Goal: Task Accomplishment & Management: Manage account settings

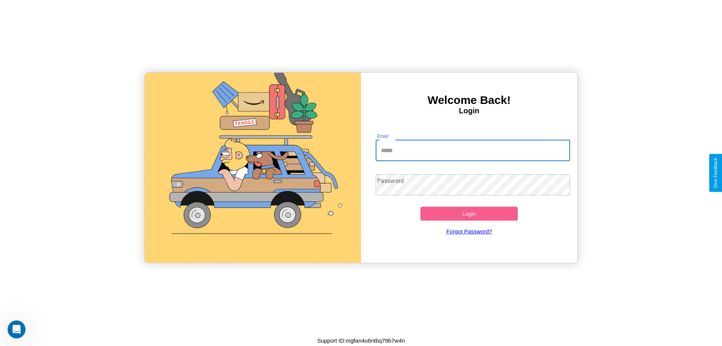
click at [473, 150] on input "Email" at bounding box center [473, 150] width 195 height 21
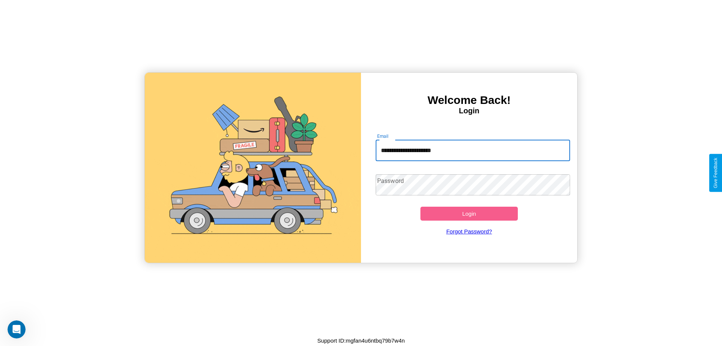
type input "**********"
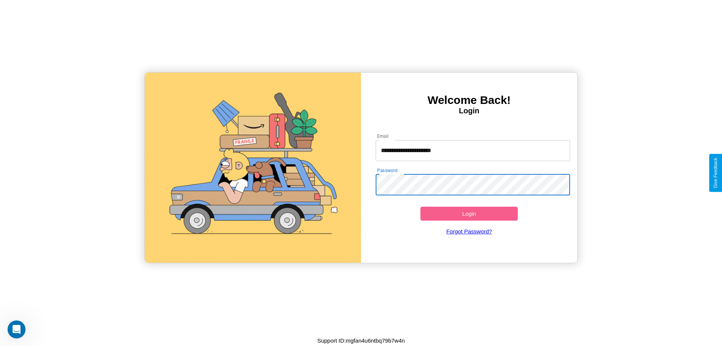
click at [469, 213] on button "Login" at bounding box center [469, 214] width 97 height 14
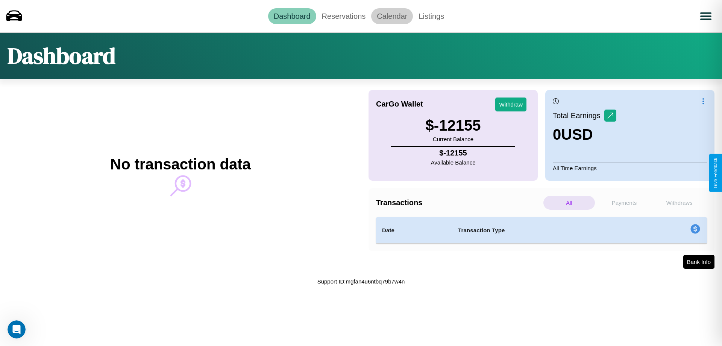
click at [392, 16] on link "Calendar" at bounding box center [392, 16] width 42 height 16
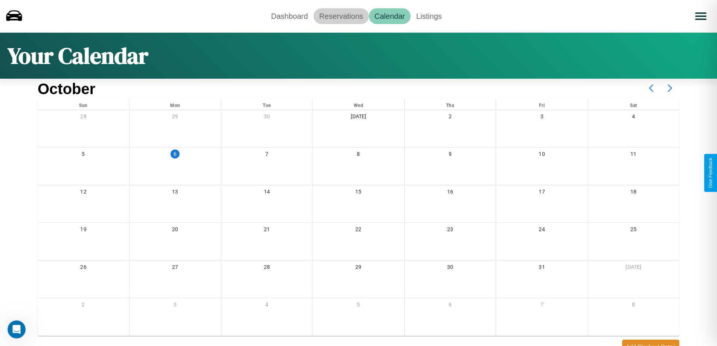
click at [341, 16] on link "Reservations" at bounding box center [340, 16] width 55 height 16
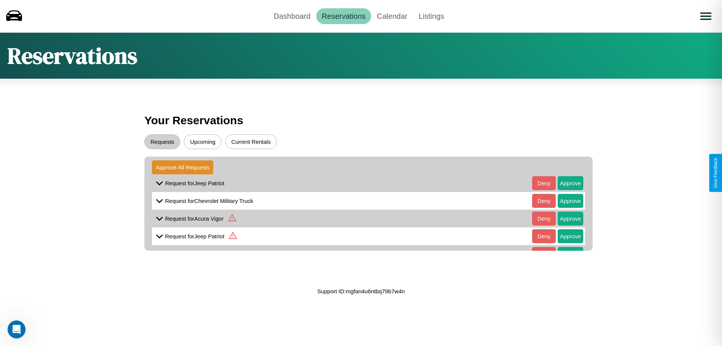
scroll to position [15, 0]
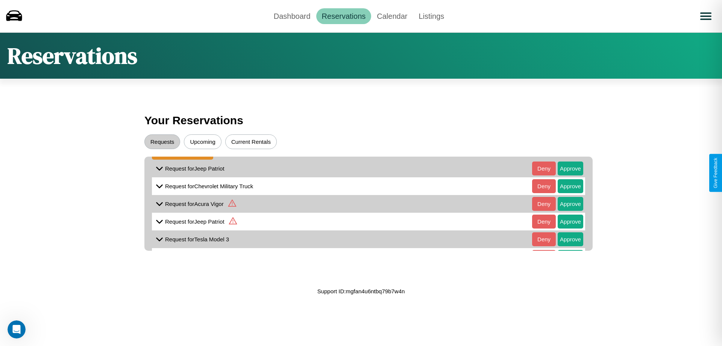
click at [159, 239] on icon at bounding box center [159, 239] width 11 height 11
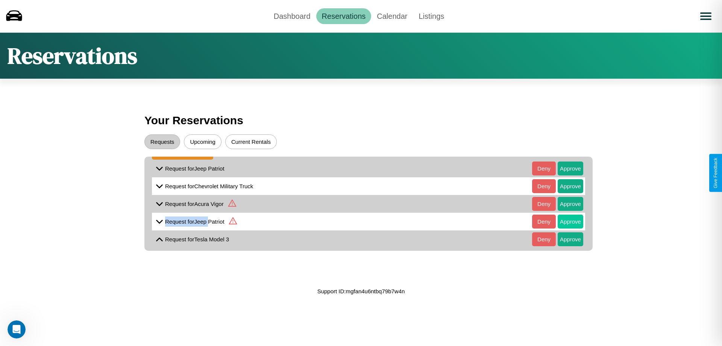
click at [565, 221] on button "Approve" at bounding box center [571, 221] width 26 height 14
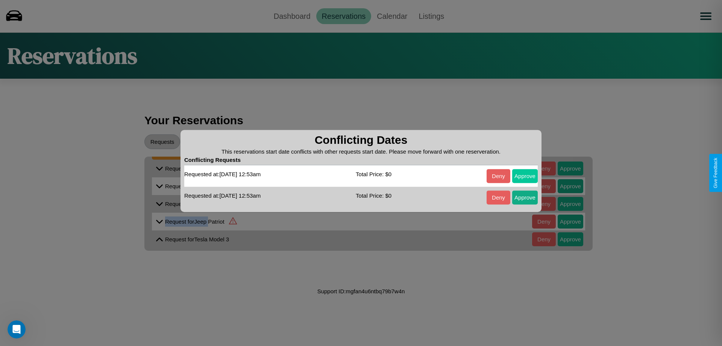
click at [525, 176] on button "Approve" at bounding box center [525, 176] width 26 height 14
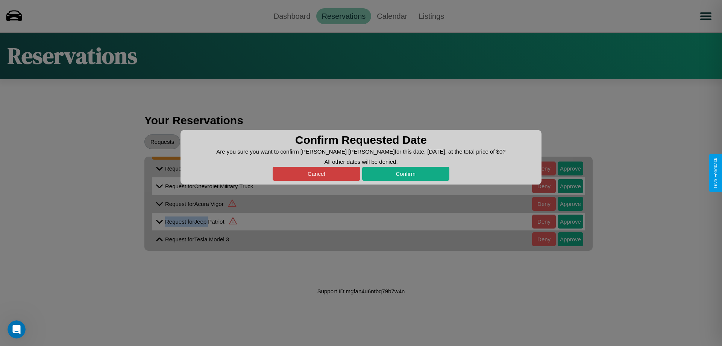
click at [316, 173] on button "Cancel" at bounding box center [317, 174] width 88 height 14
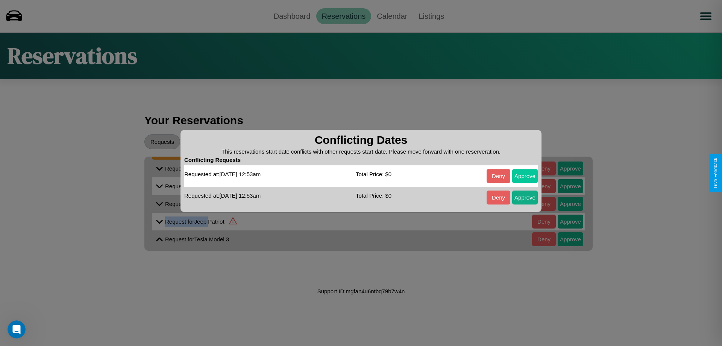
click at [525, 176] on button "Approve" at bounding box center [525, 176] width 26 height 14
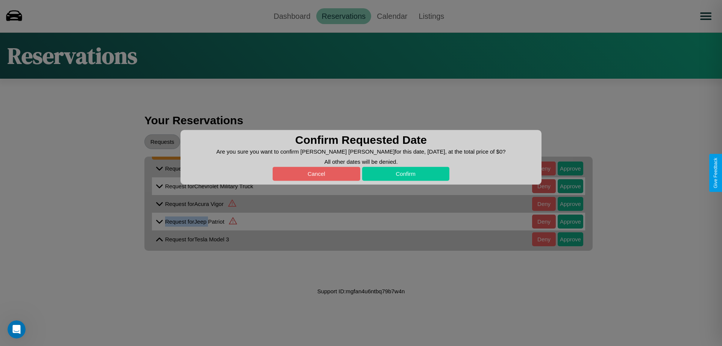
click at [406, 173] on button "Confirm" at bounding box center [406, 174] width 88 height 14
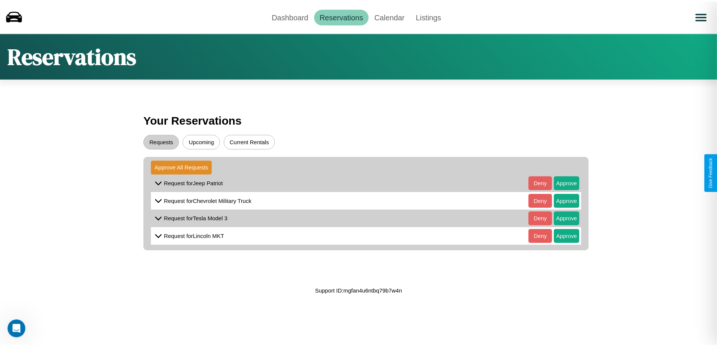
scroll to position [0, 0]
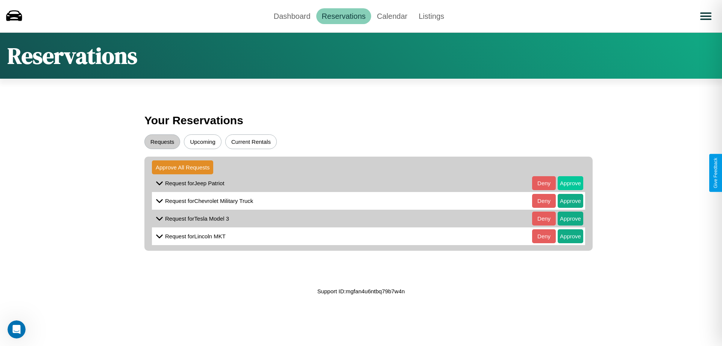
click at [565, 183] on button "Approve" at bounding box center [571, 183] width 26 height 14
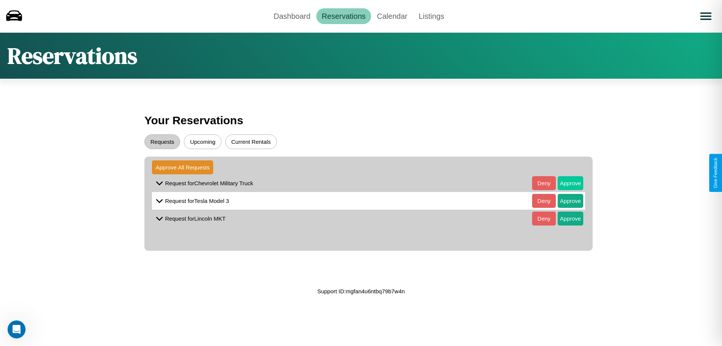
click at [565, 183] on button "Approve" at bounding box center [571, 183] width 26 height 14
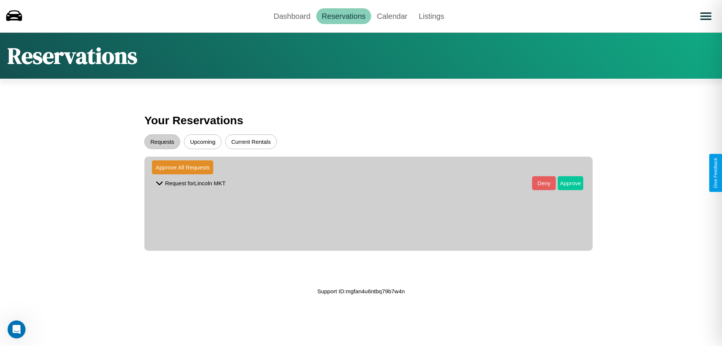
click at [565, 183] on button "Approve" at bounding box center [571, 183] width 26 height 14
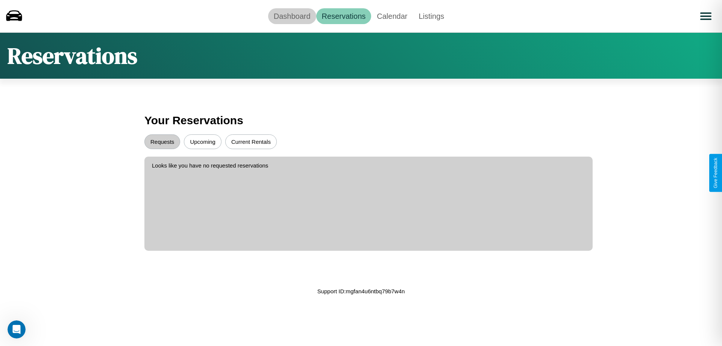
click at [292, 16] on link "Dashboard" at bounding box center [292, 16] width 48 height 16
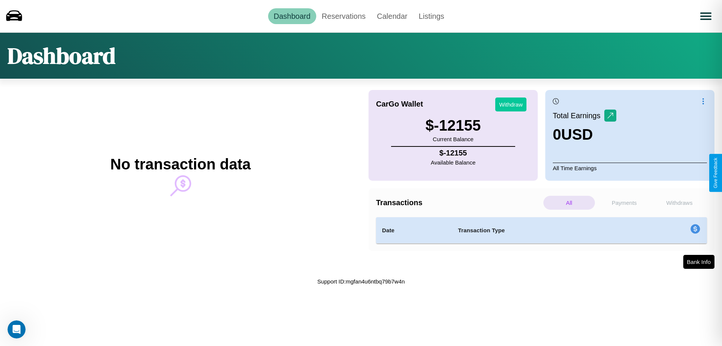
click at [511, 104] on button "Withdraw" at bounding box center [510, 104] width 31 height 14
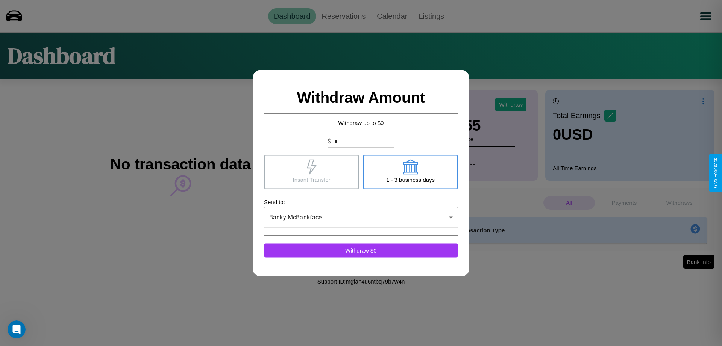
click at [410, 172] on icon at bounding box center [410, 166] width 15 height 15
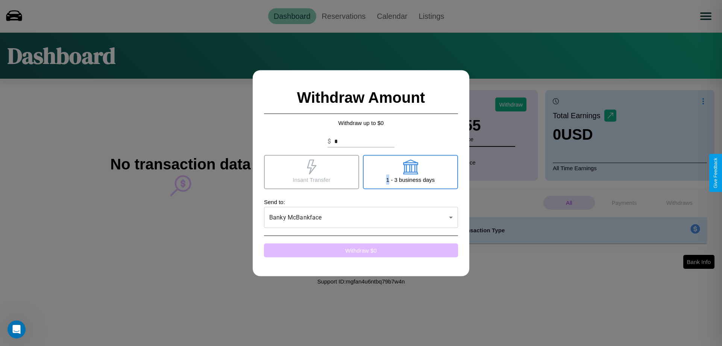
click at [361, 250] on button "Withdraw $ 0" at bounding box center [361, 250] width 194 height 14
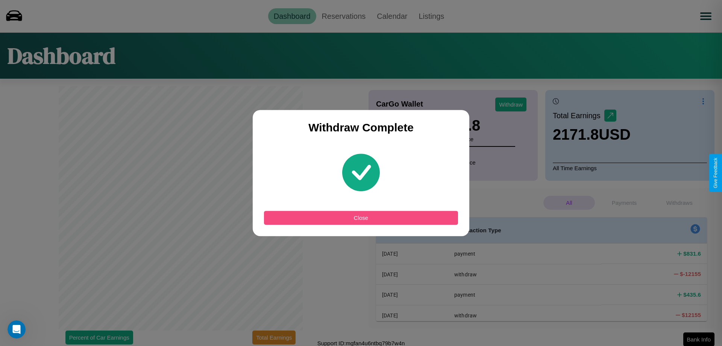
click at [361, 217] on button "Close" at bounding box center [361, 218] width 194 height 14
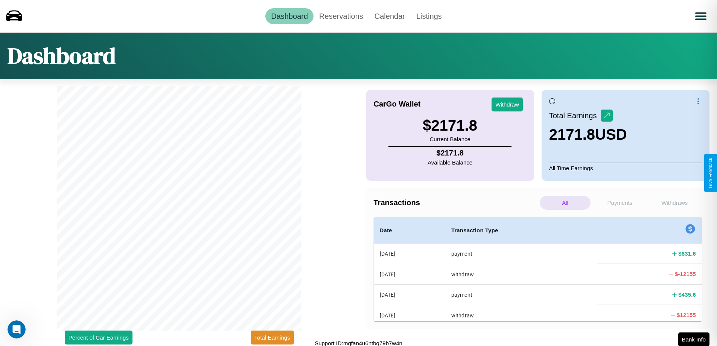
click at [674, 202] on p "Withdraws" at bounding box center [674, 203] width 51 height 14
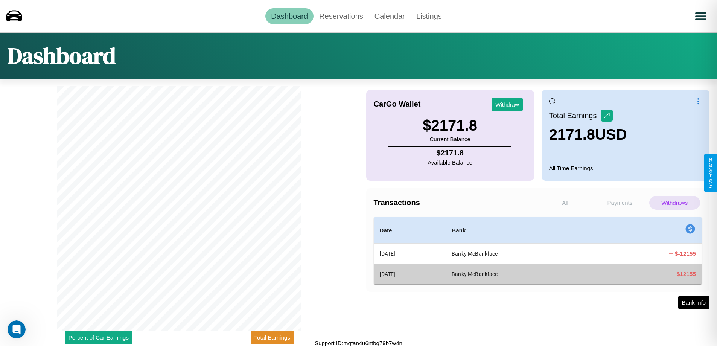
click at [619, 202] on p "Payments" at bounding box center [619, 203] width 51 height 14
